Goal: Task Accomplishment & Management: Manage account settings

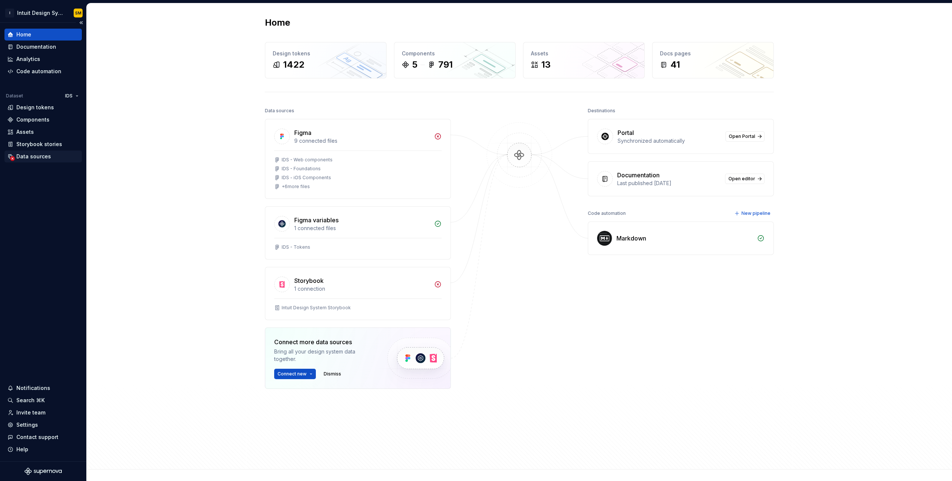
click at [42, 158] on div "Data sources" at bounding box center [33, 156] width 35 height 7
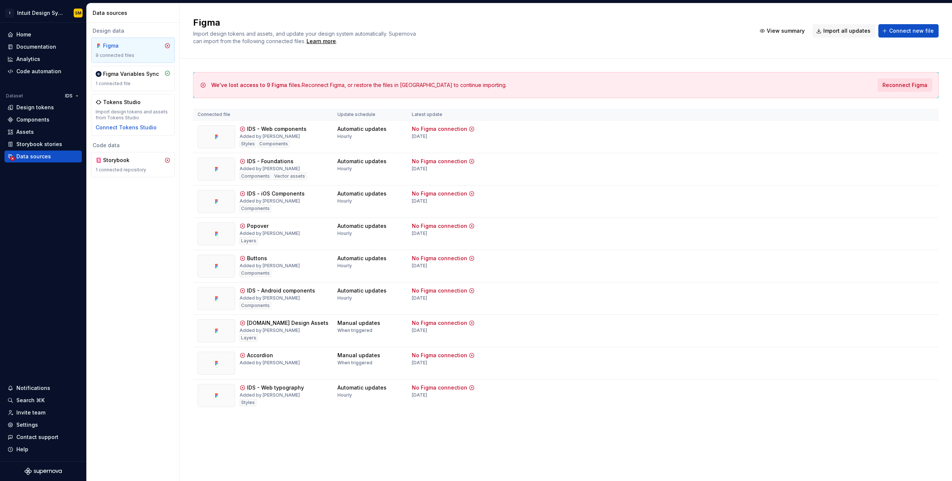
click at [903, 85] on span "Reconnect Figma" at bounding box center [904, 84] width 45 height 7
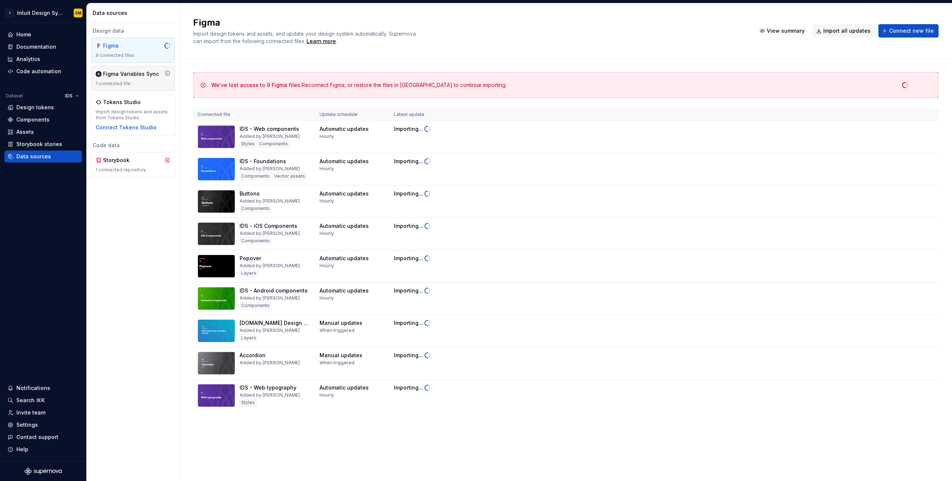
click at [133, 82] on div "1 connected file" at bounding box center [133, 84] width 75 height 6
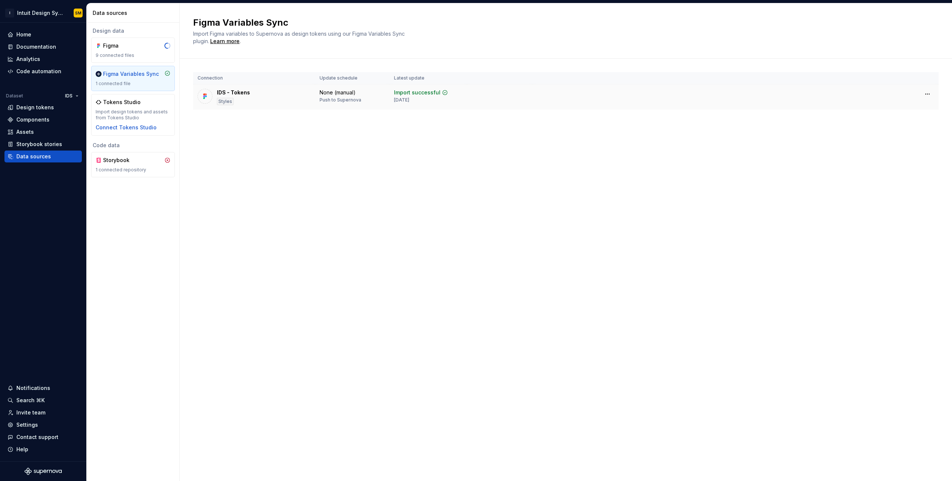
click at [345, 93] on div "None (manual)" at bounding box center [337, 92] width 36 height 7
click at [927, 93] on html "I Intuit Design System SM Home Documentation Analytics Code automation Dataset …" at bounding box center [476, 240] width 952 height 481
click at [414, 98] on html "I Intuit Design System SM Home Documentation Analytics Code automation Dataset …" at bounding box center [476, 240] width 952 height 481
click at [341, 94] on div "None (manual)" at bounding box center [337, 92] width 36 height 7
click at [348, 94] on div "None (manual)" at bounding box center [337, 92] width 36 height 7
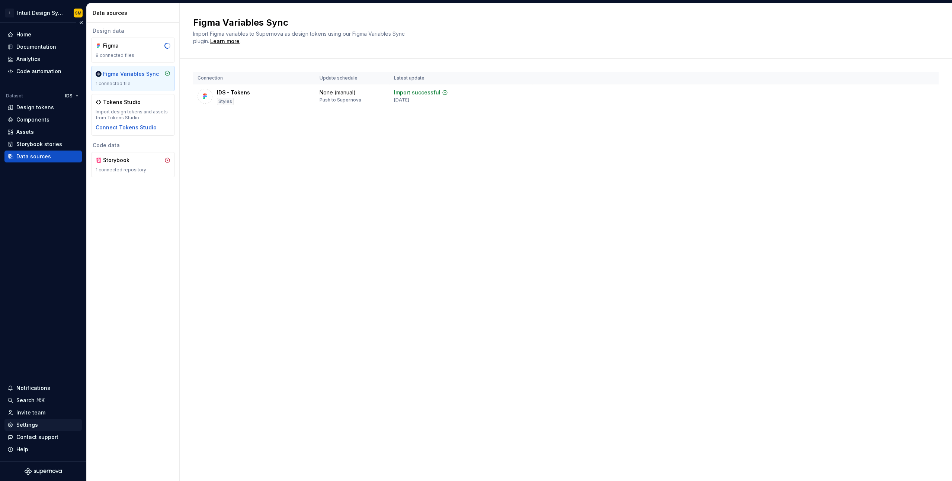
click at [26, 429] on div "Settings" at bounding box center [42, 425] width 77 height 12
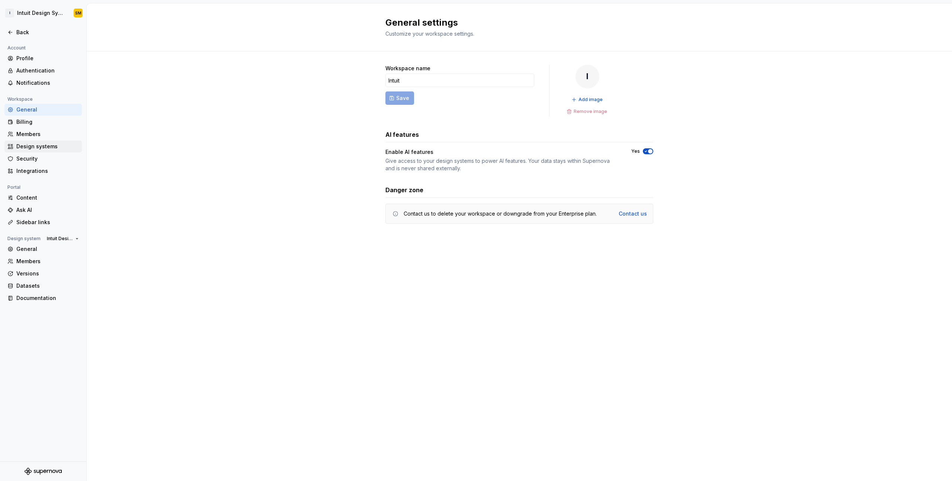
click at [39, 150] on div "Design systems" at bounding box center [47, 146] width 62 height 7
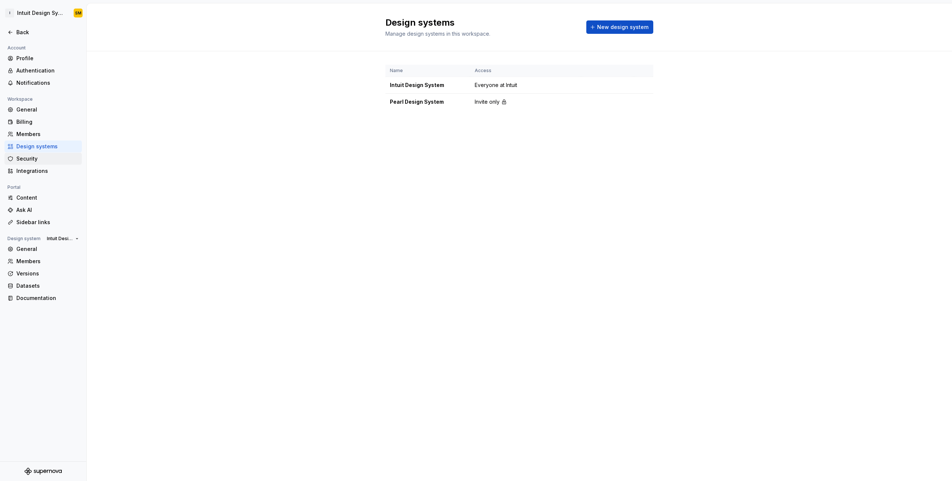
click at [39, 157] on div "Security" at bounding box center [47, 158] width 62 height 7
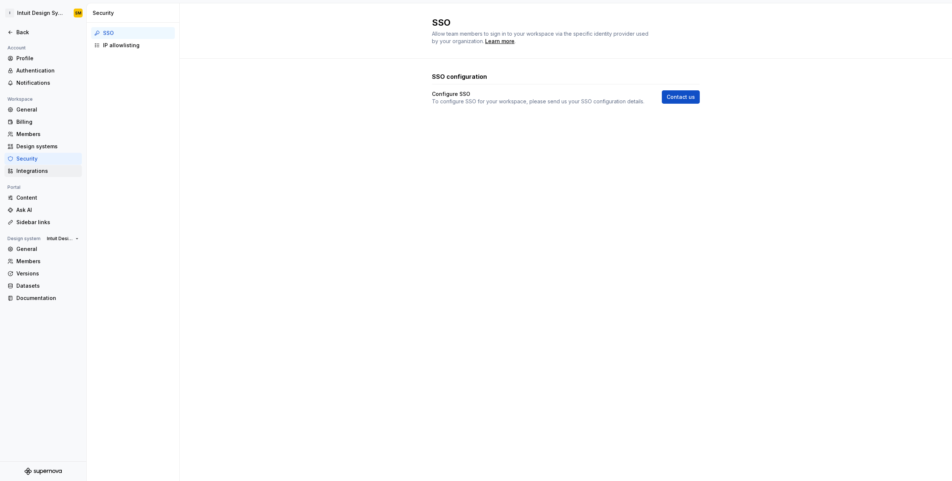
click at [43, 171] on div "Integrations" at bounding box center [47, 170] width 62 height 7
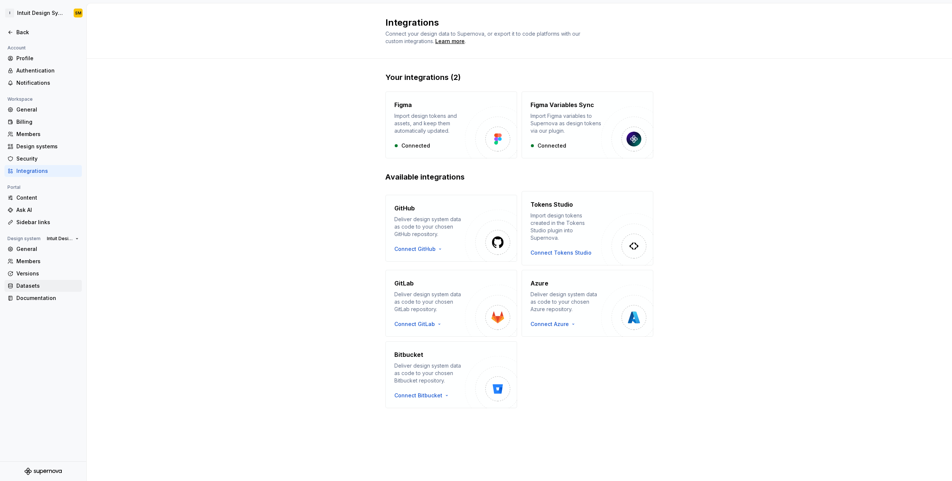
click at [43, 288] on div "Datasets" at bounding box center [47, 285] width 62 height 7
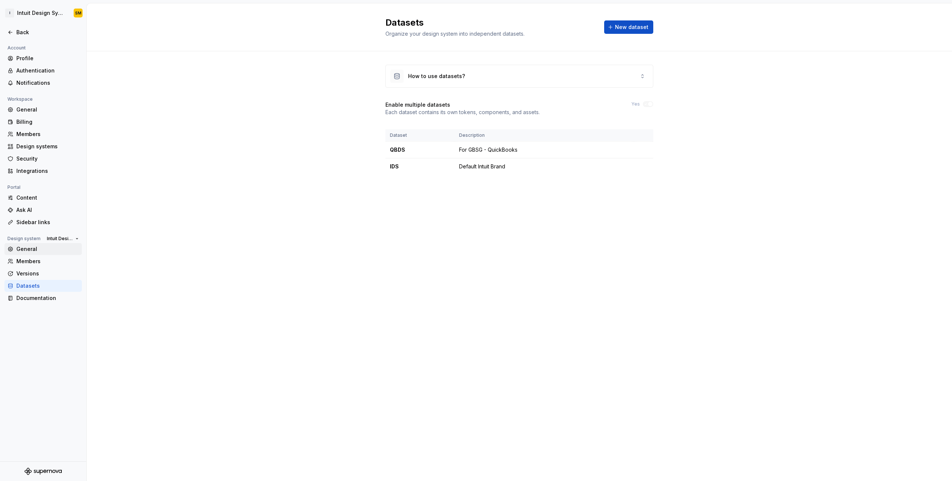
click at [45, 249] on div "General" at bounding box center [47, 248] width 62 height 7
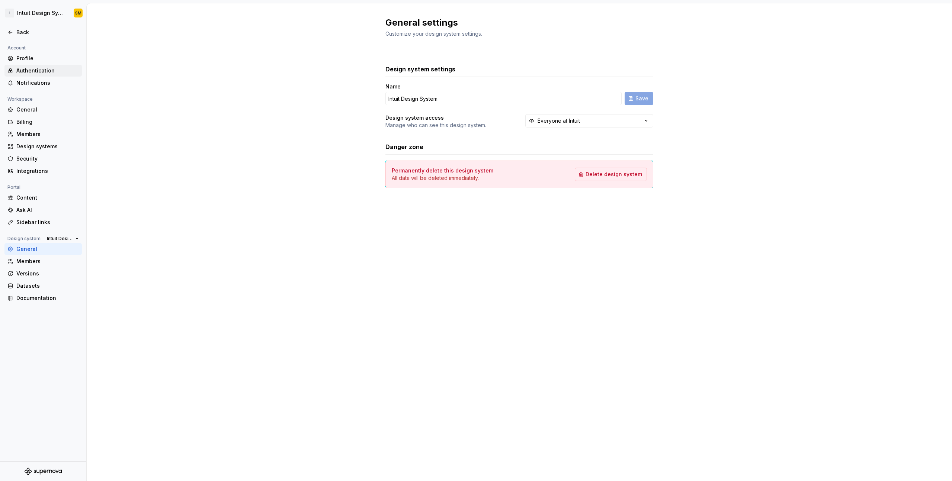
click at [45, 75] on div "Authentication" at bounding box center [42, 71] width 77 height 12
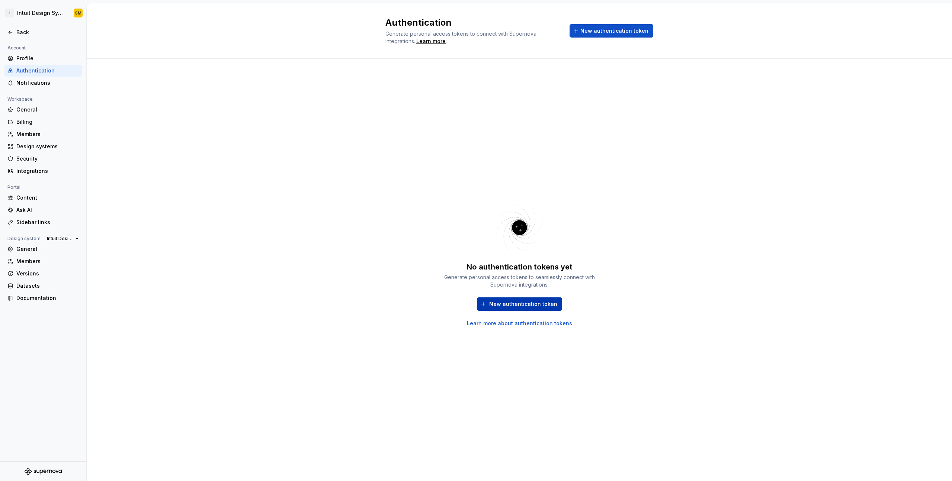
click at [497, 308] on span "New authentication token" at bounding box center [523, 304] width 68 height 7
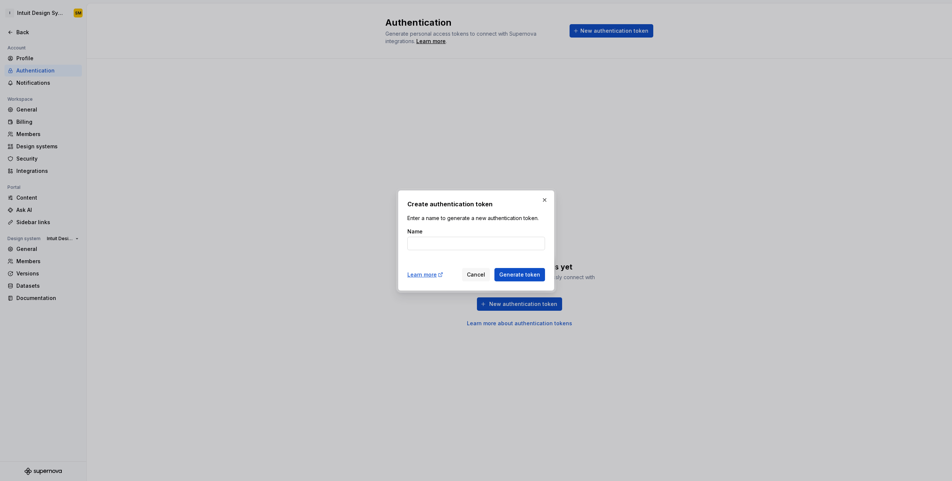
click at [506, 244] on input "Name" at bounding box center [476, 243] width 138 height 13
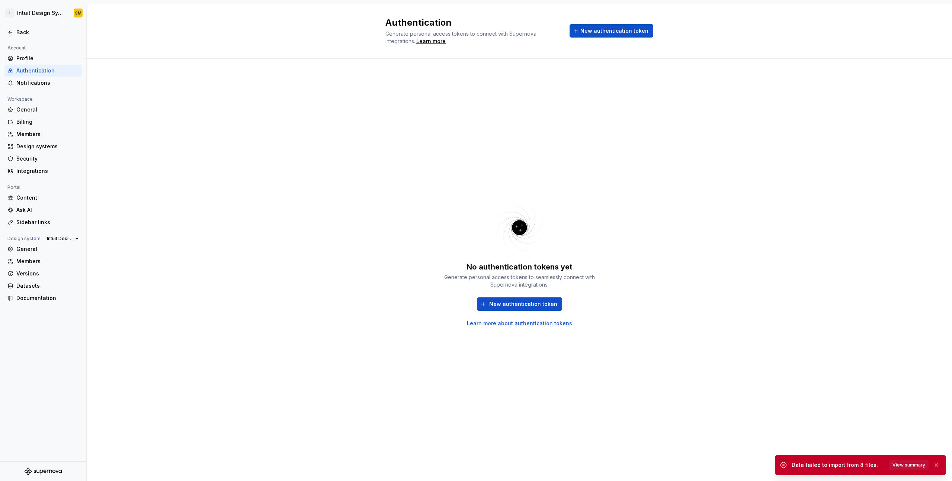
click at [902, 467] on span "View summary" at bounding box center [908, 465] width 33 height 6
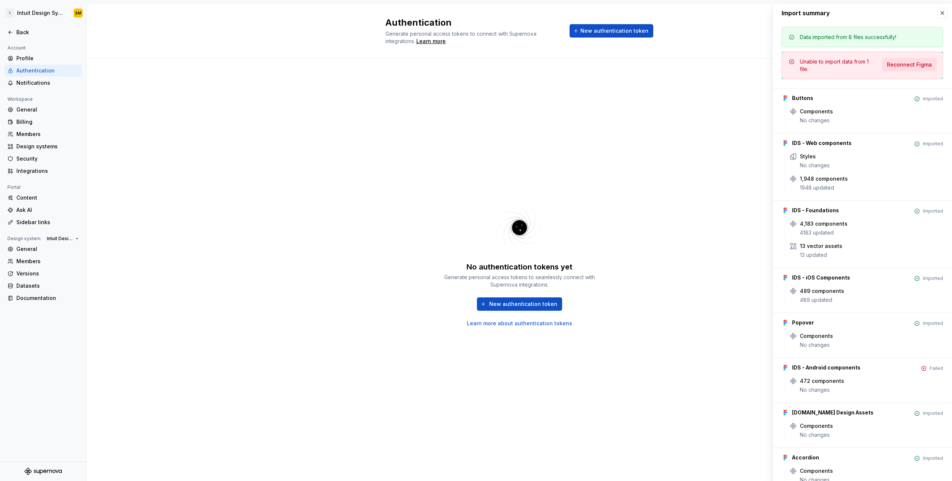
click at [902, 66] on span "Reconnect Figma" at bounding box center [909, 64] width 45 height 7
click at [40, 171] on div "Integrations" at bounding box center [47, 170] width 62 height 7
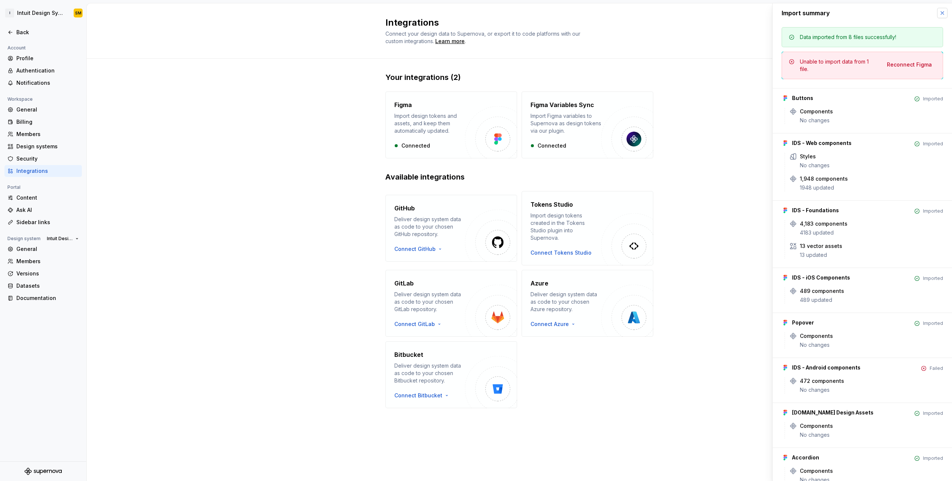
click at [939, 14] on button "button" at bounding box center [942, 13] width 10 height 10
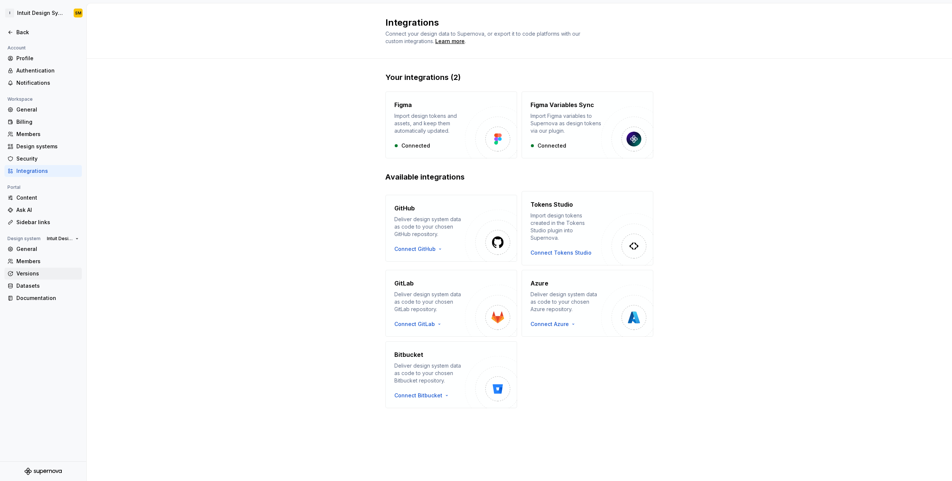
click at [33, 275] on div "Versions" at bounding box center [47, 273] width 62 height 7
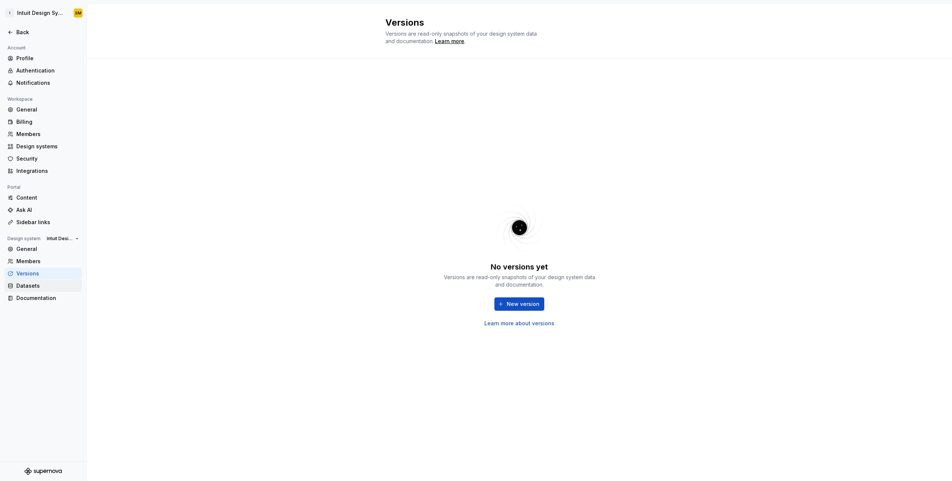
click at [33, 286] on div "Datasets" at bounding box center [47, 285] width 62 height 7
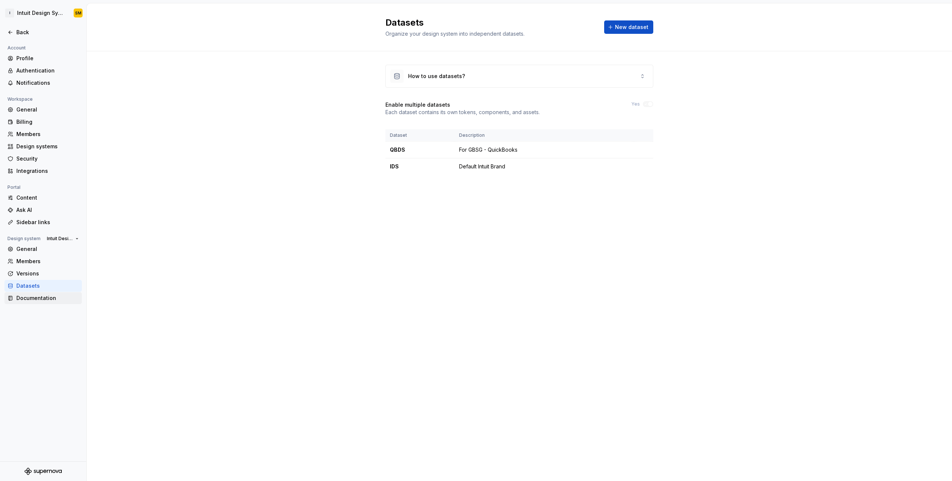
click at [35, 296] on div "Documentation" at bounding box center [47, 298] width 62 height 7
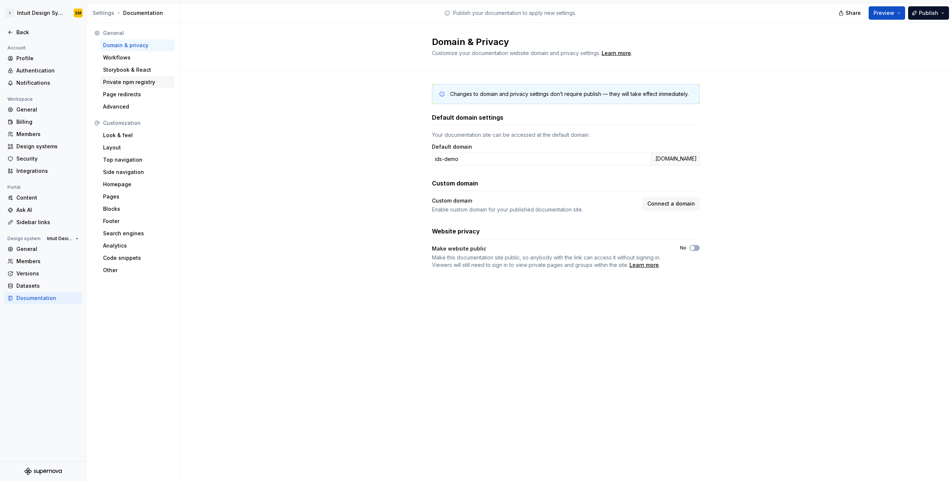
click at [132, 80] on div "Private npm registry" at bounding box center [137, 81] width 69 height 7
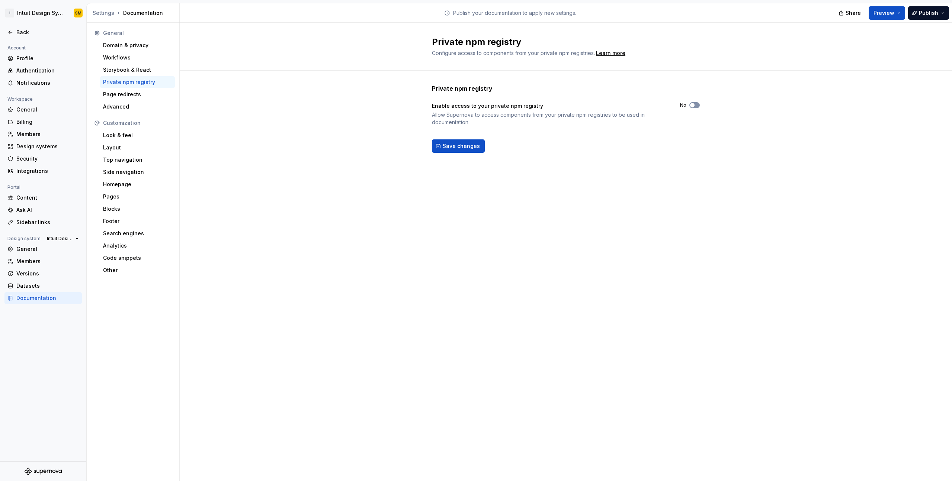
click at [698, 105] on button "No" at bounding box center [694, 105] width 10 height 6
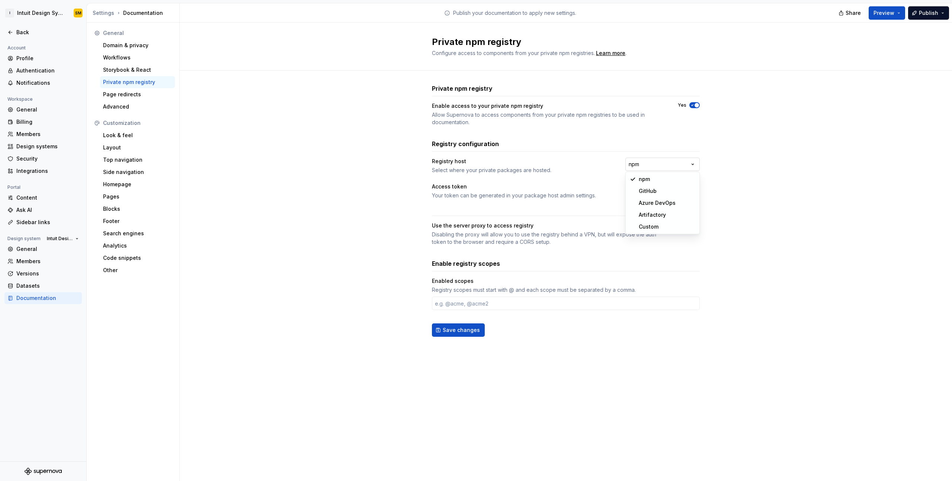
click at [650, 164] on html "**********" at bounding box center [476, 240] width 952 height 481
select select "**********"
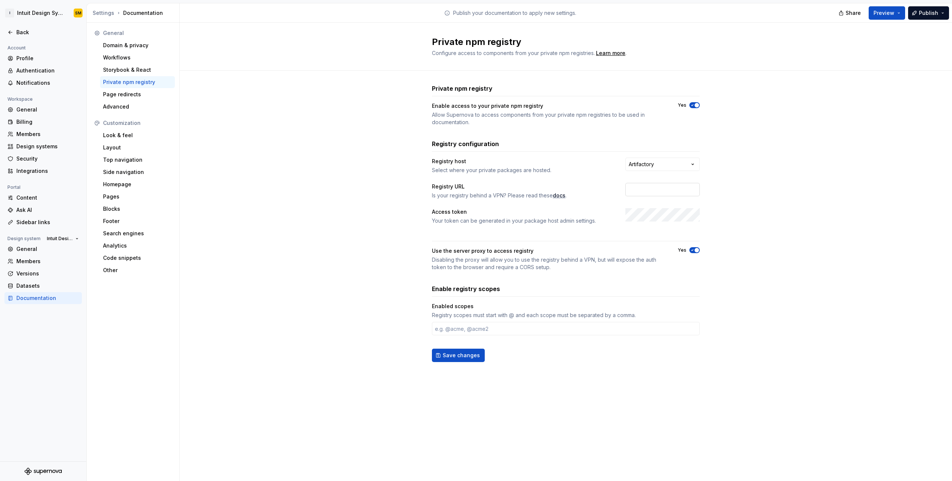
click at [646, 190] on input "text" at bounding box center [662, 189] width 74 height 13
type input "[DOMAIN_NAME]"
click at [668, 160] on html "**********" at bounding box center [476, 240] width 952 height 481
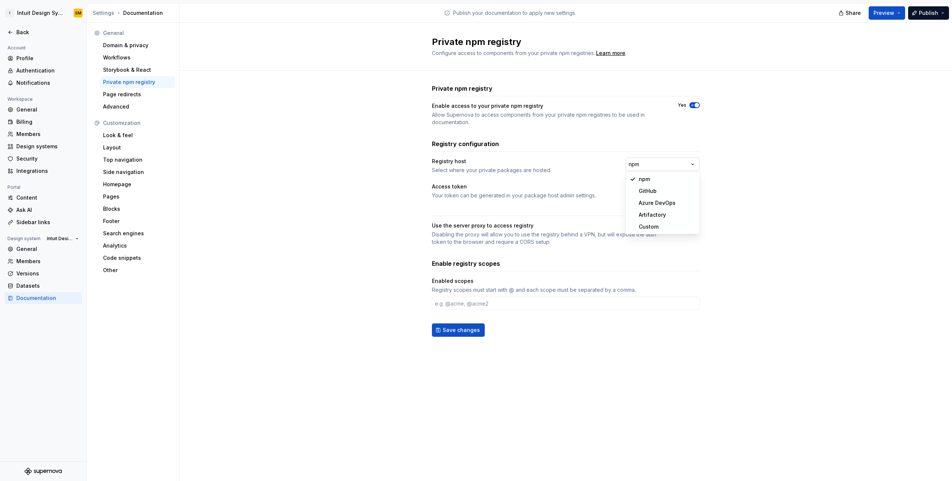
click at [647, 166] on html "**********" at bounding box center [476, 240] width 952 height 481
select select "**********"
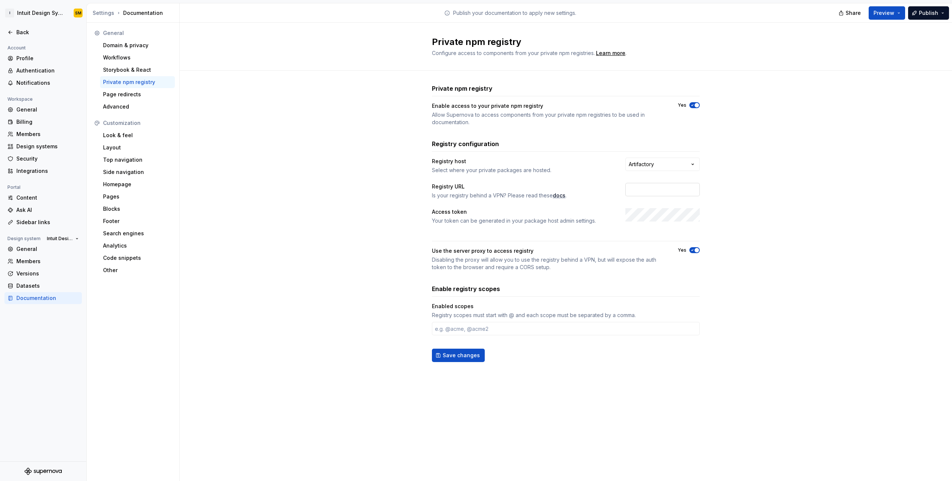
click at [648, 186] on input "text" at bounding box center [662, 189] width 74 height 13
type input "[DOMAIN_NAME]"
click at [498, 229] on div "**********" at bounding box center [566, 223] width 268 height 278
